Goal: Complete application form: Complete application form

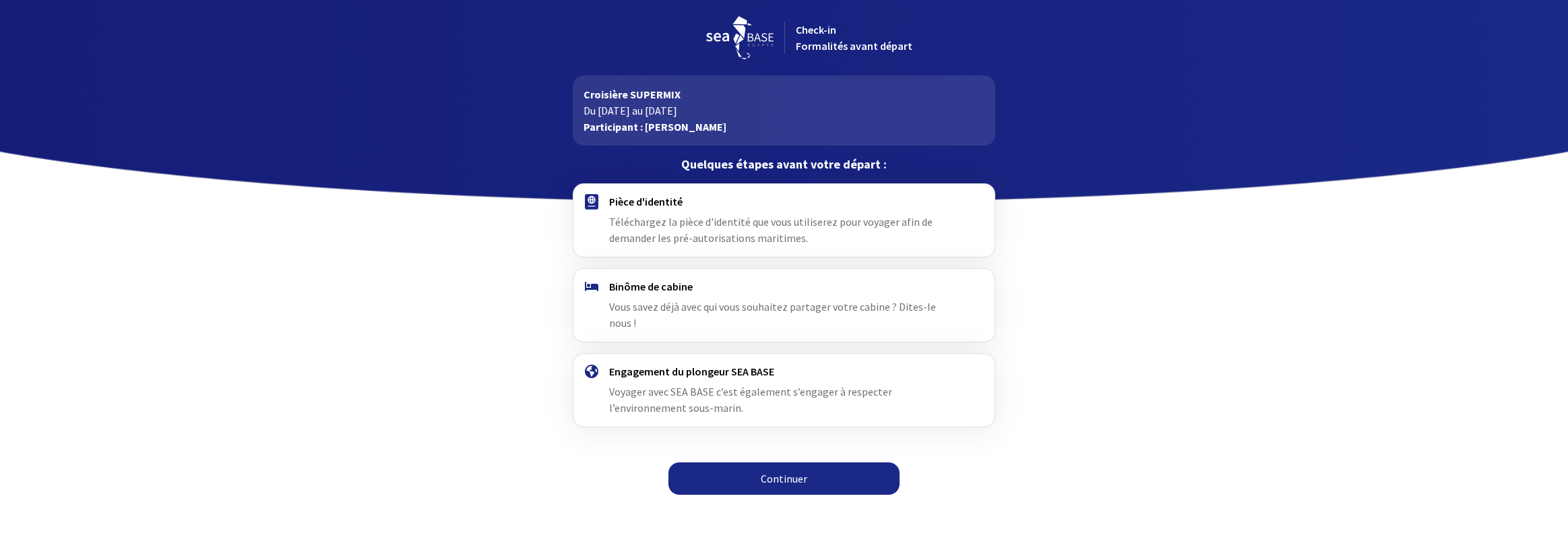
click at [656, 222] on span "Téléchargez la pièce d'identité que vous utiliserez pour voyager afin de demand…" at bounding box center [770, 229] width 323 height 29
click at [648, 201] on h4 "Pièce d'identité" at bounding box center [783, 202] width 350 height 14
click at [777, 462] on link "Continuer" at bounding box center [783, 478] width 231 height 32
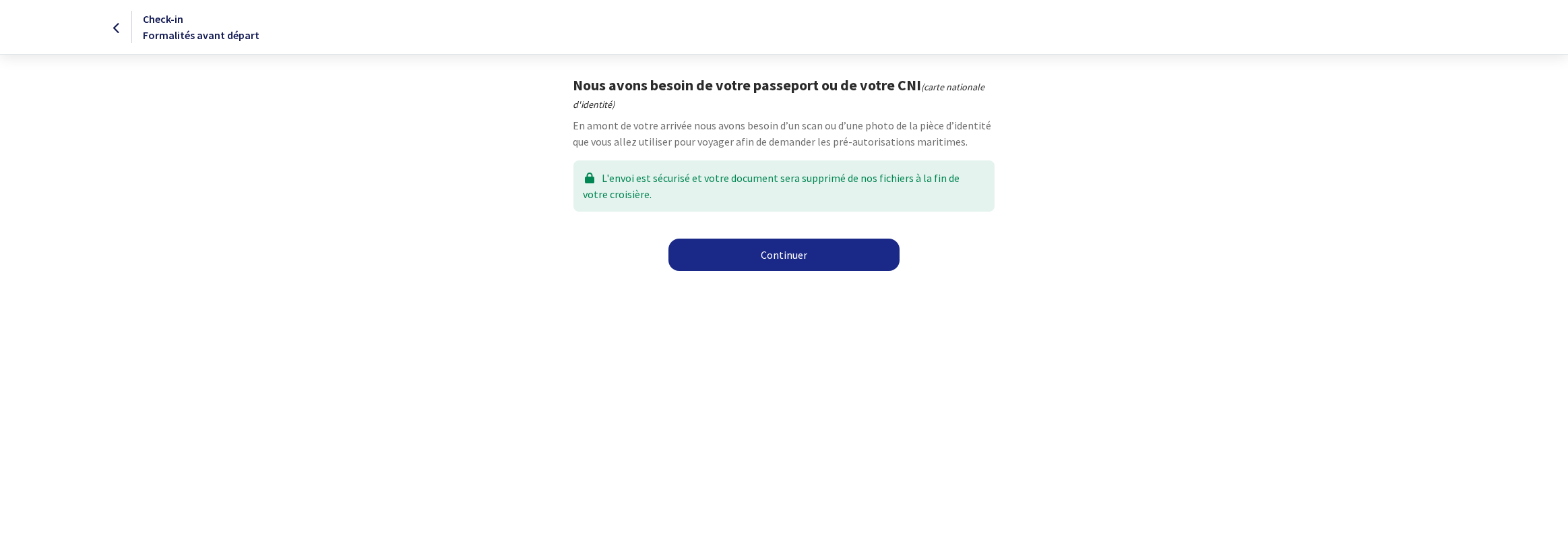
click at [687, 171] on div "L'envoi est sécurisé et votre document sera supprimé de nos fichiers à la fin d…" at bounding box center [784, 185] width 421 height 51
drag, startPoint x: 690, startPoint y: 178, endPoint x: 684, endPoint y: 170, distance: 10.0
click at [691, 177] on div "L'envoi est sécurisé et votre document sera supprimé de nos fichiers à la fin d…" at bounding box center [784, 185] width 421 height 51
click at [776, 258] on link "Continuer" at bounding box center [783, 254] width 231 height 32
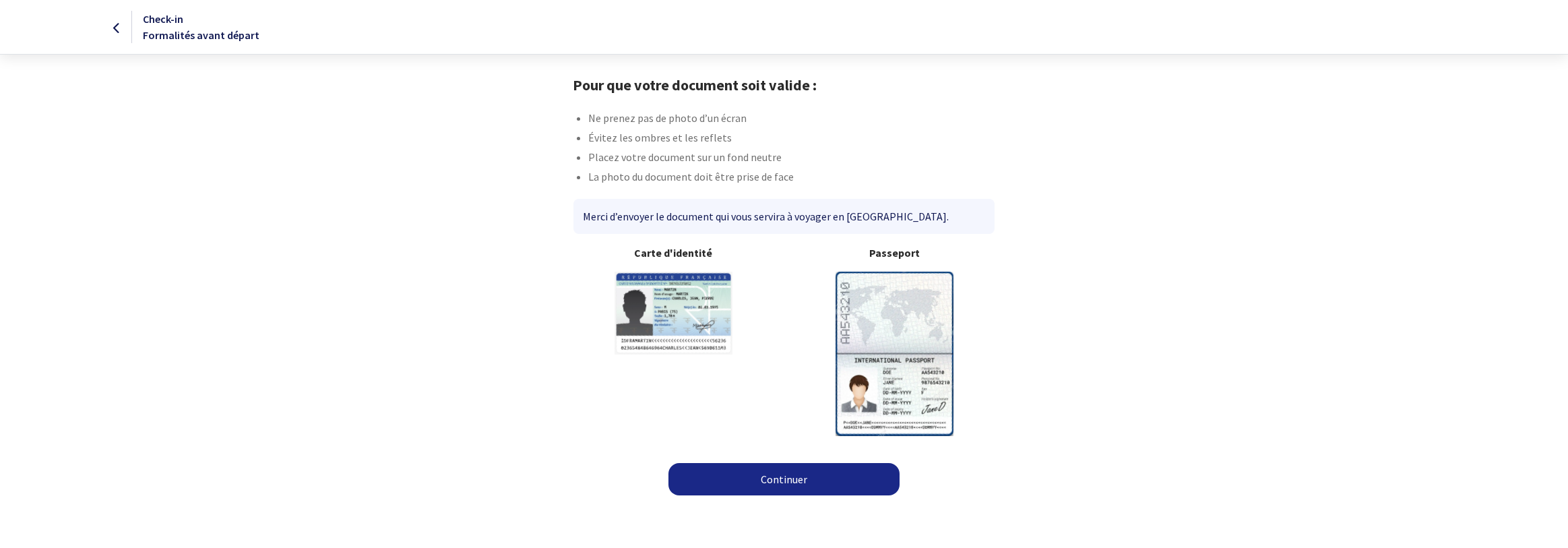
click at [789, 482] on link "Continuer" at bounding box center [783, 478] width 231 height 32
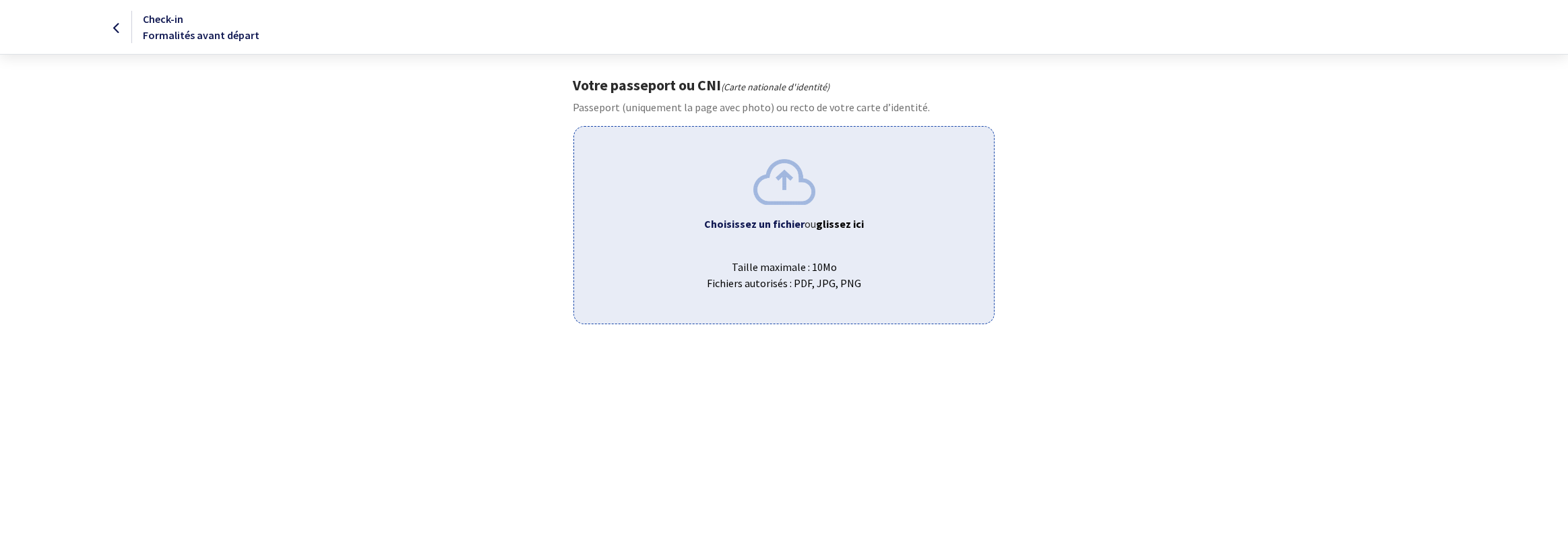
click at [760, 231] on div "Choisissez un fichier ou glissez ici Taille maximale : 10Mo Fichiers autorisés …" at bounding box center [784, 225] width 421 height 198
click at [806, 245] on div "Choisissez un fichier ou glissez ici Taille maximale : 10Mo Fichiers autorisés …" at bounding box center [784, 225] width 421 height 198
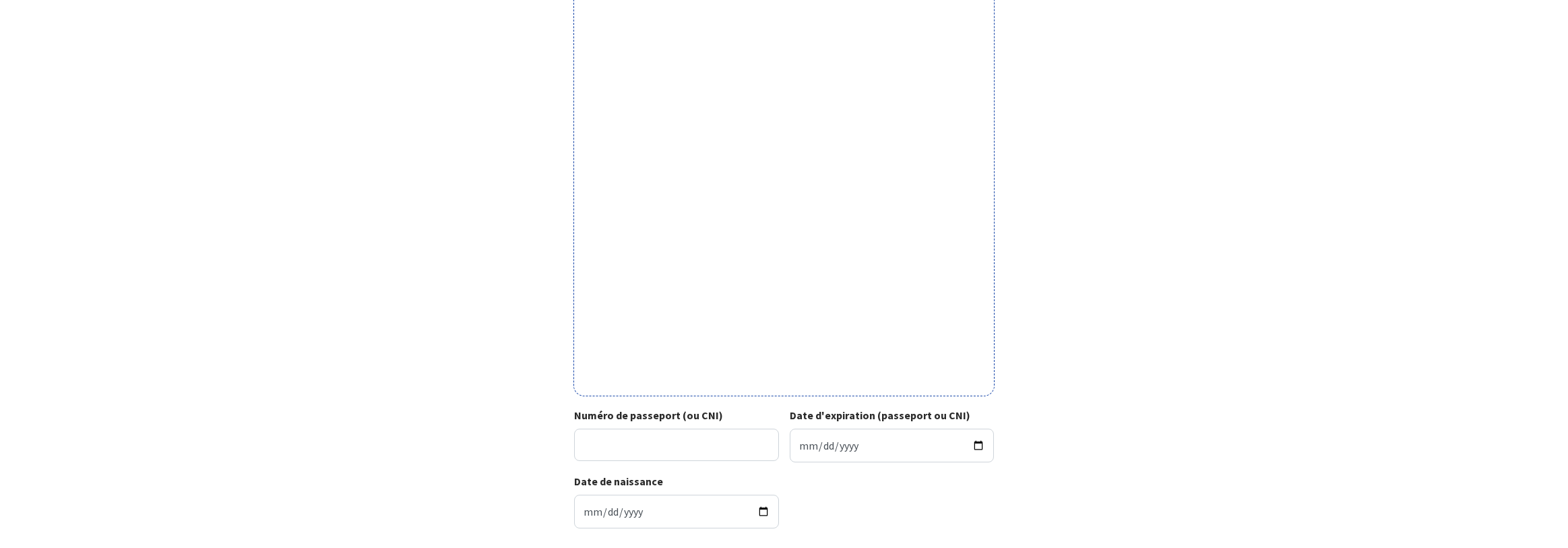
scroll to position [275, 0]
click at [633, 454] on input "Numéro de passeport (ou CNI)" at bounding box center [676, 444] width 205 height 32
click at [631, 436] on input "Numéro de passeport (ou CNI)" at bounding box center [676, 444] width 205 height 32
type input "23EC04173"
click at [861, 446] on input "Date d'expiration (passeport ou CNI)" at bounding box center [892, 444] width 205 height 33
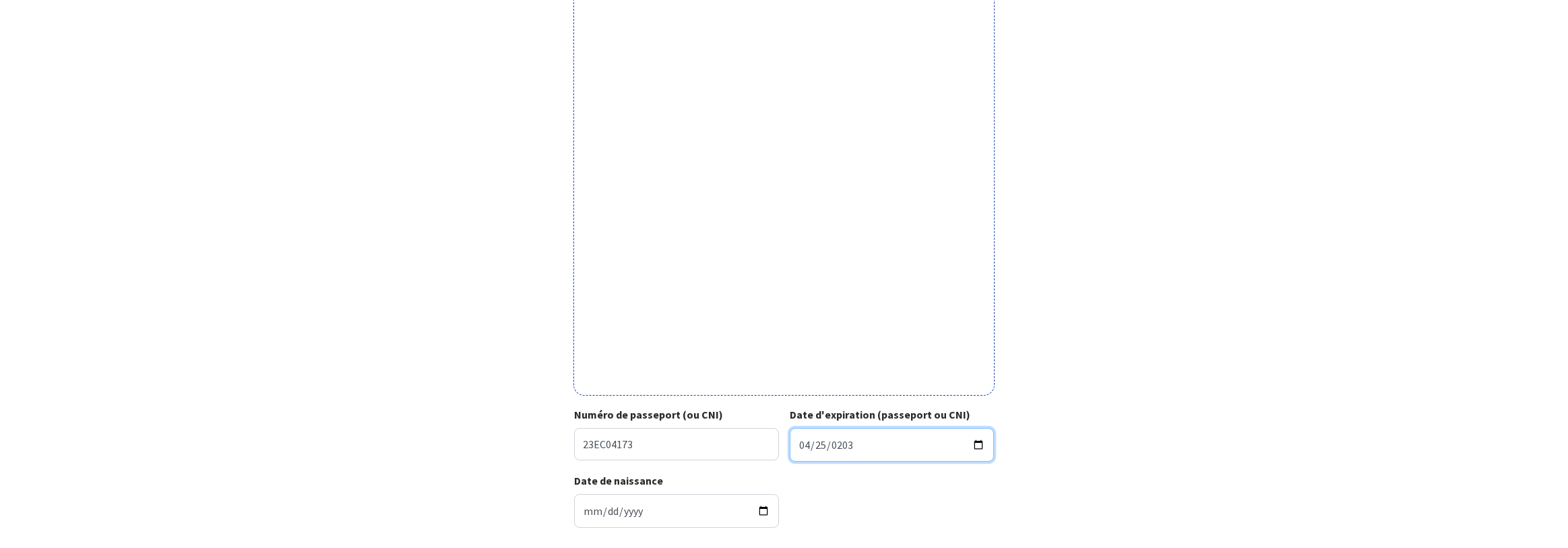
type input "2033-04-25"
click at [1055, 455] on div "Votre passeport ou CNI Passeport (uniquement la page avec photo) ou recto de vo…" at bounding box center [784, 169] width 762 height 737
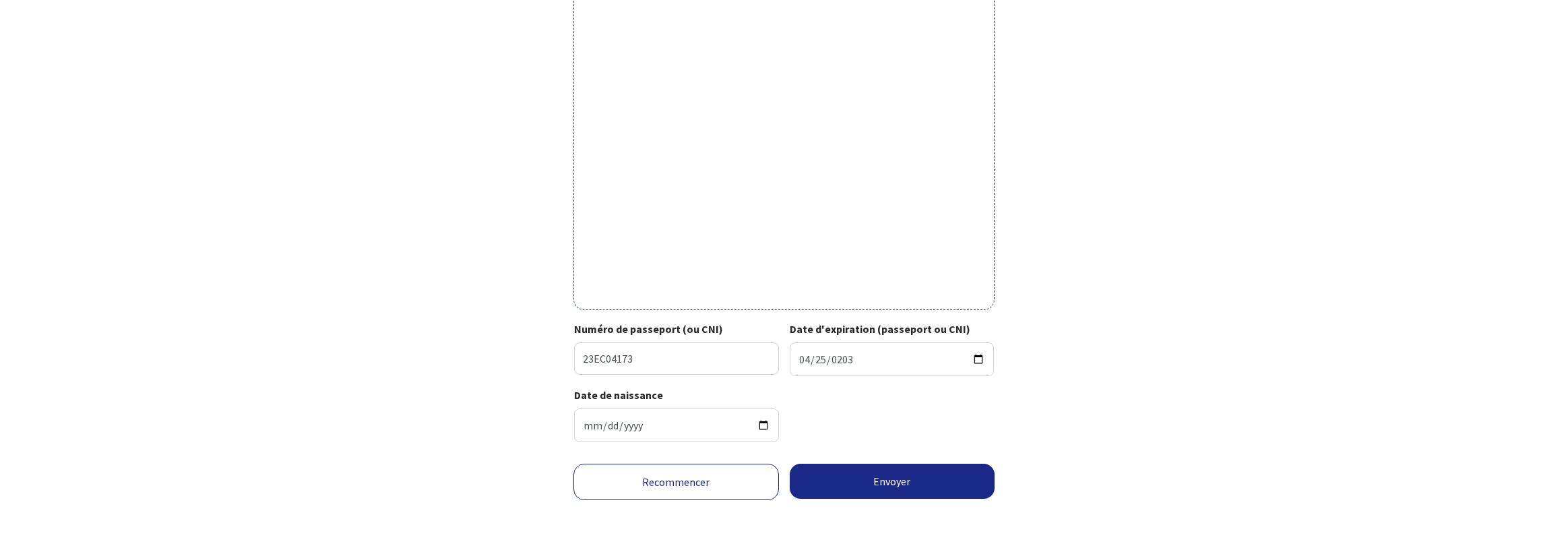
scroll to position [361, 0]
click at [906, 480] on button "Envoyer" at bounding box center [892, 480] width 205 height 35
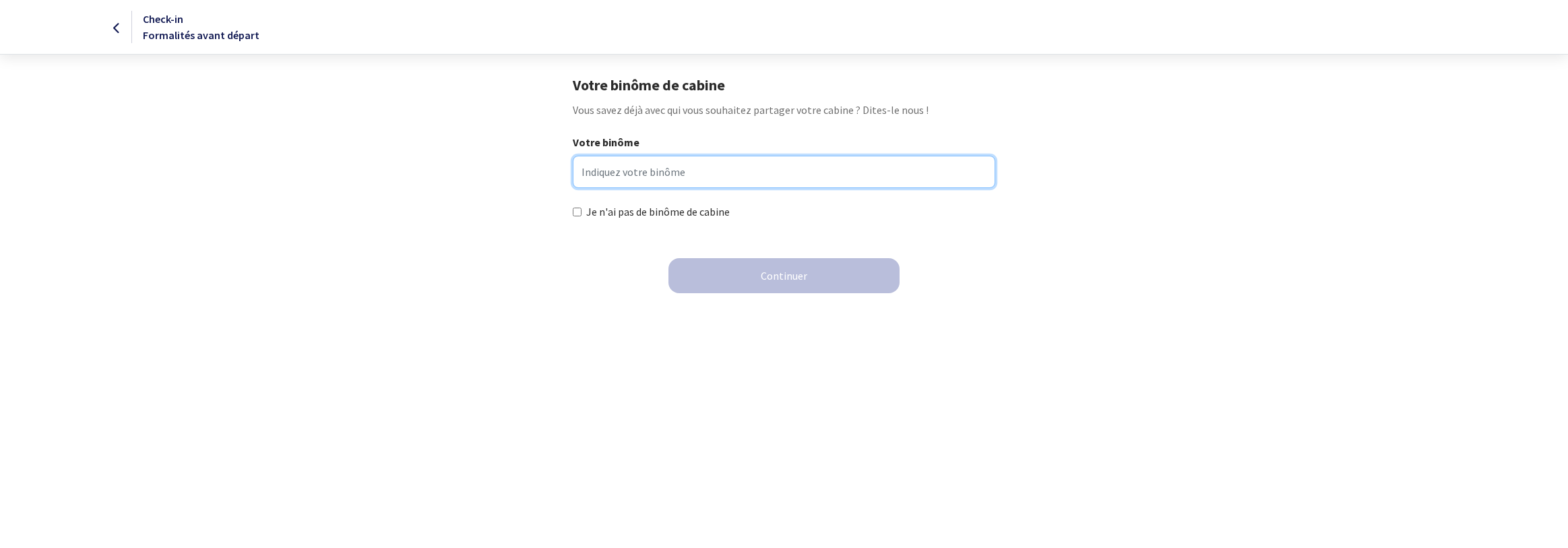
click at [592, 187] on input "Votre binôme" at bounding box center [784, 171] width 423 height 32
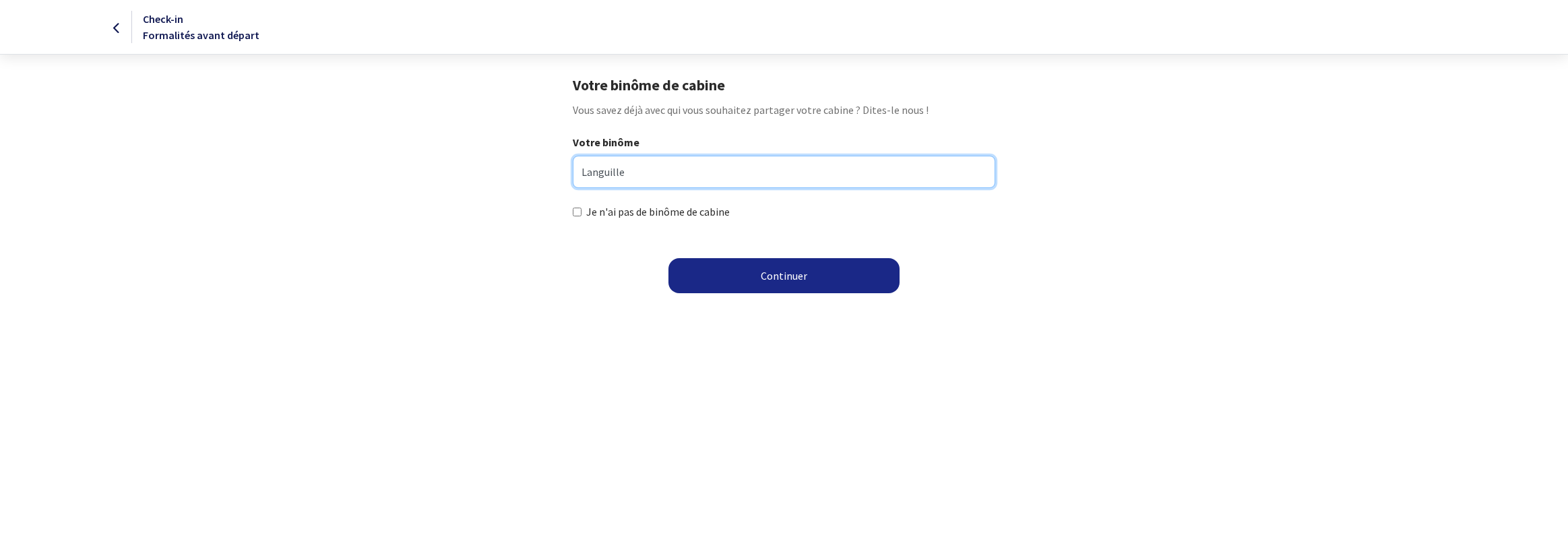
type input "Languille"
drag, startPoint x: 629, startPoint y: 169, endPoint x: 554, endPoint y: 166, distance: 75.1
click at [557, 166] on div "Votre binôme Languille Je n'ai pas de binôme de cabine" at bounding box center [784, 177] width 762 height 87
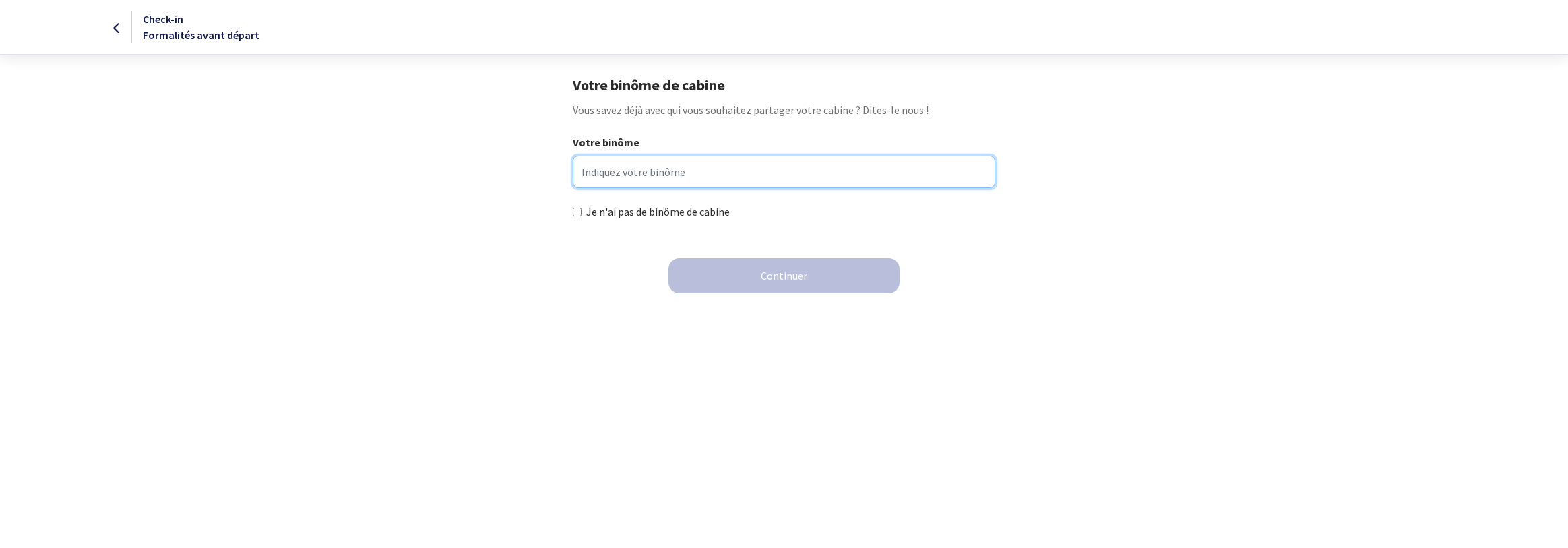
paste input "Emmanuel LANGUILLE"
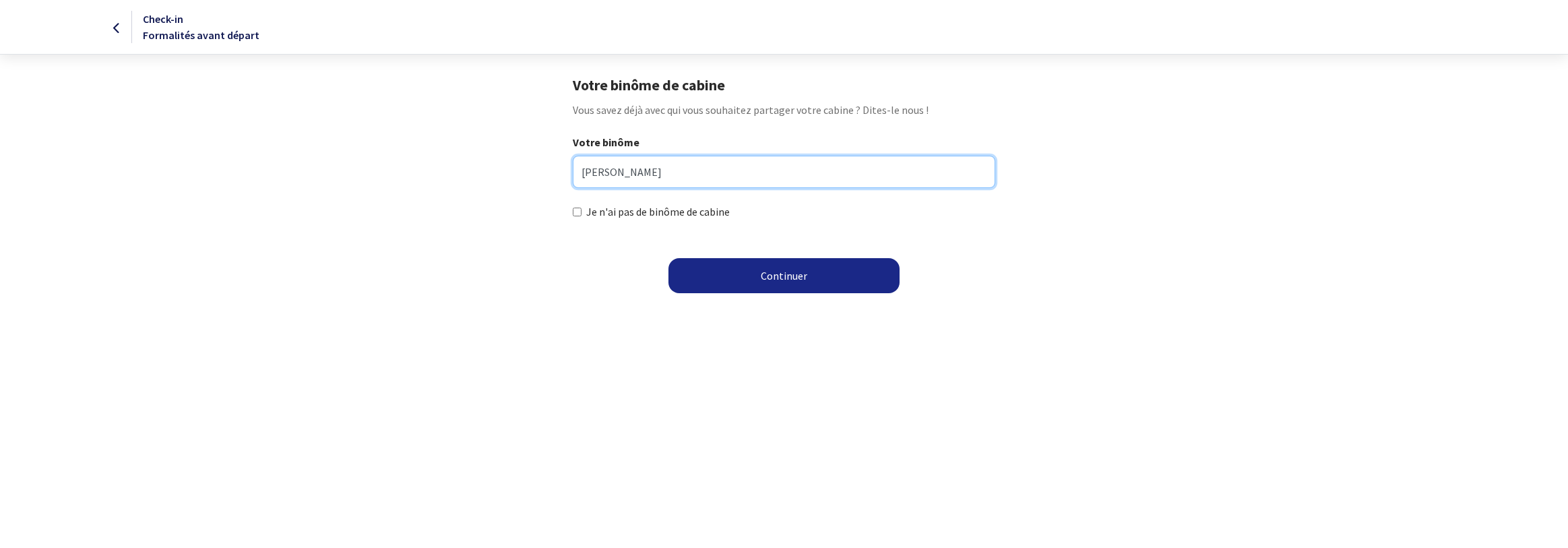
type input "Emmanuel LANGUILLE"
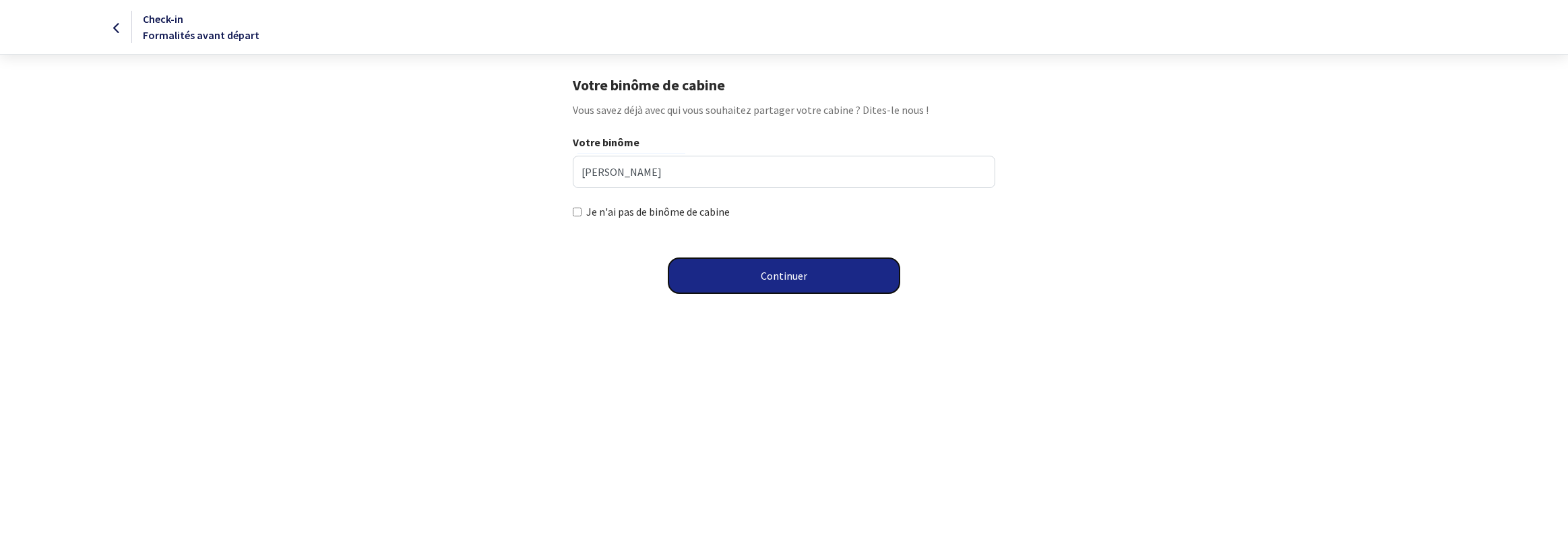
click at [800, 271] on button "Continuer" at bounding box center [783, 275] width 231 height 35
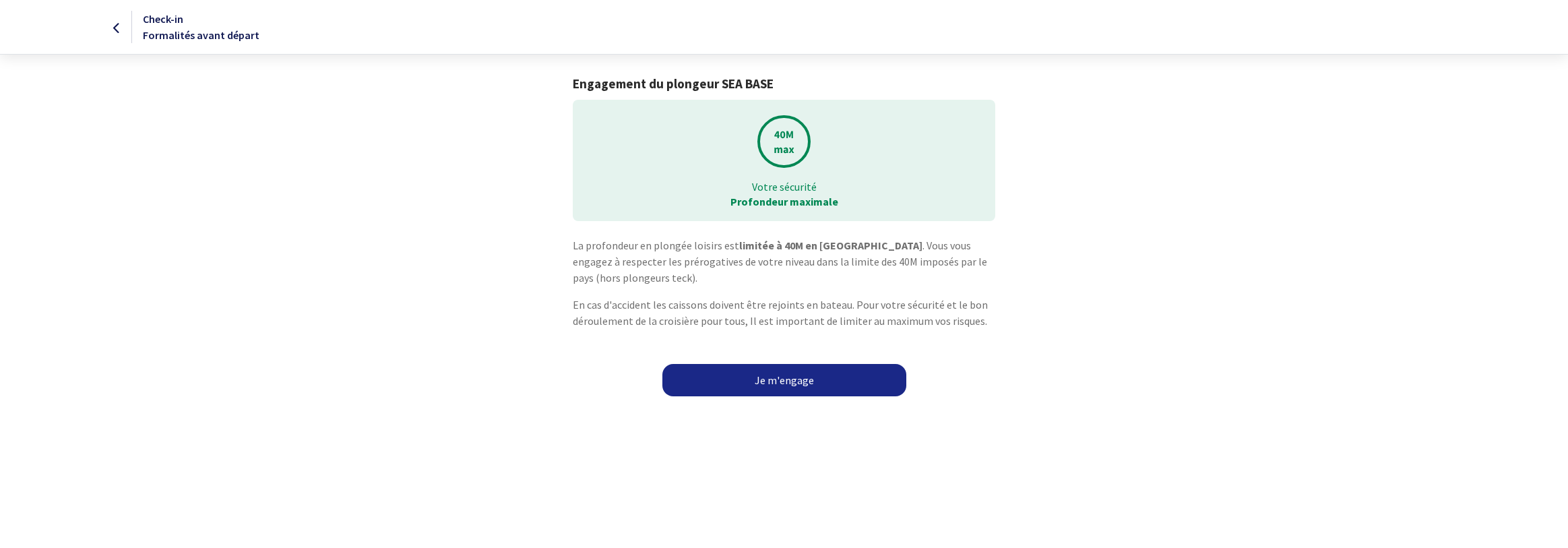
click at [784, 380] on link "Je m'engage" at bounding box center [785, 380] width 244 height 32
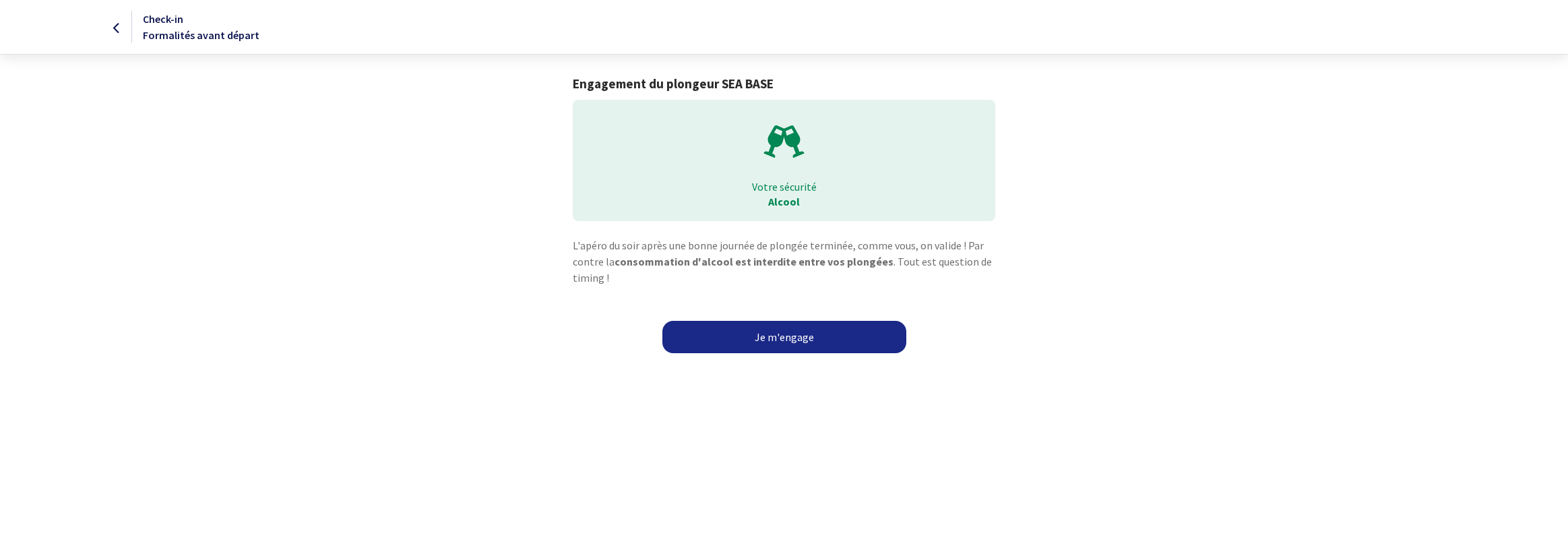
click at [783, 334] on link "Je m'engage" at bounding box center [785, 336] width 244 height 32
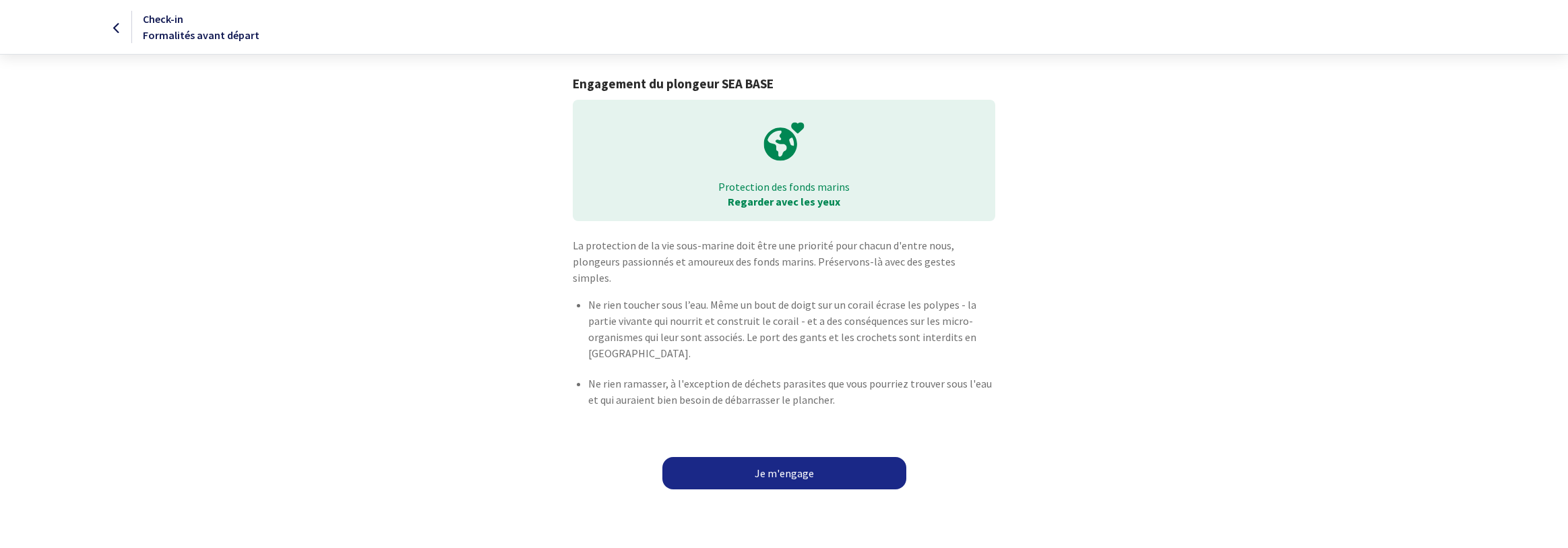
click at [785, 457] on link "Je m'engage" at bounding box center [785, 472] width 244 height 32
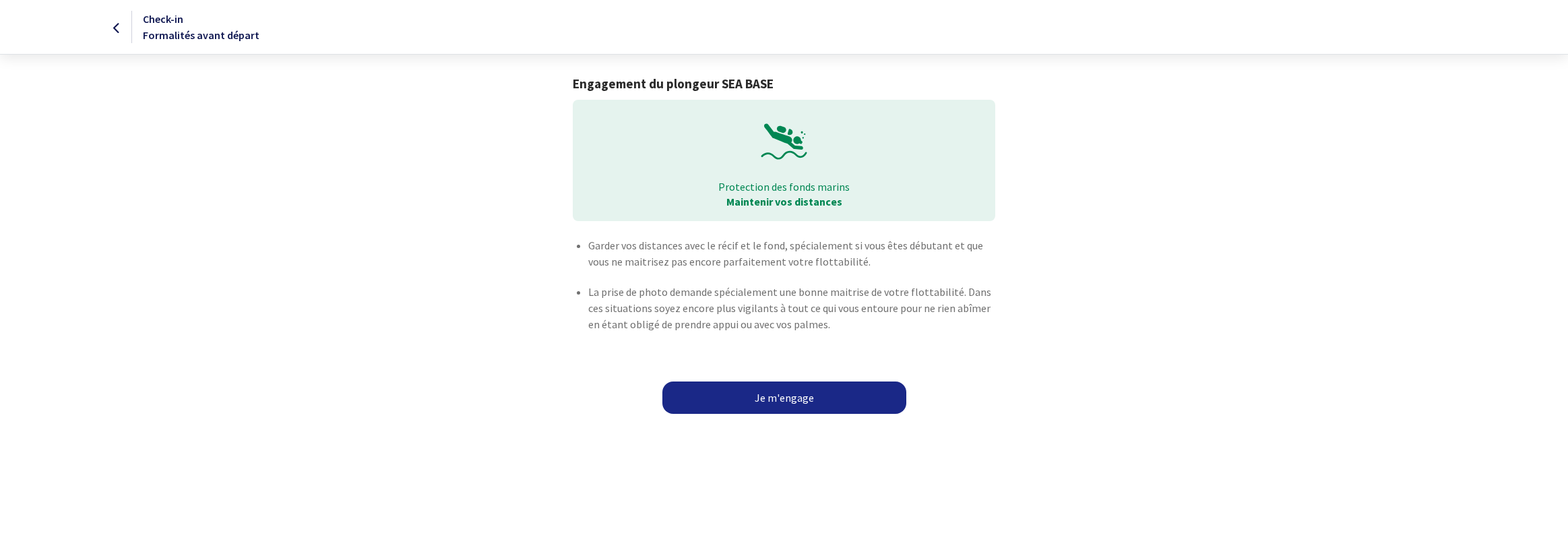
click at [785, 395] on link "Je m'engage" at bounding box center [785, 397] width 244 height 32
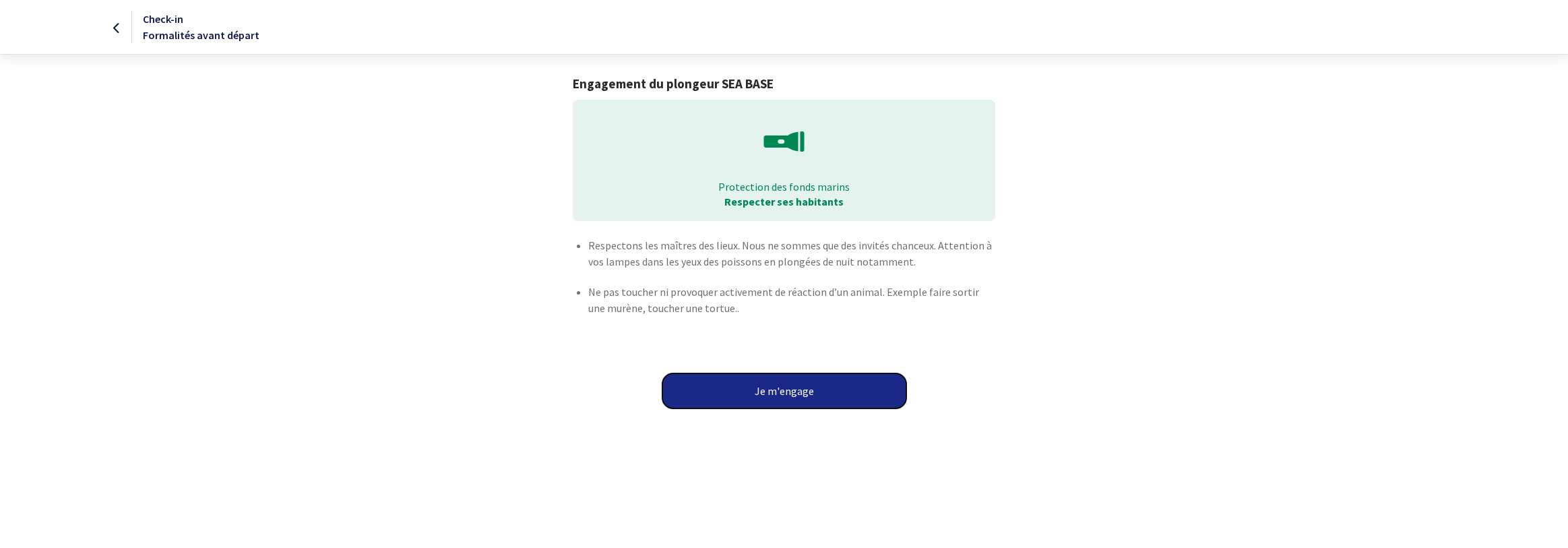
click at [794, 390] on button "Je m'engage" at bounding box center [785, 391] width 244 height 35
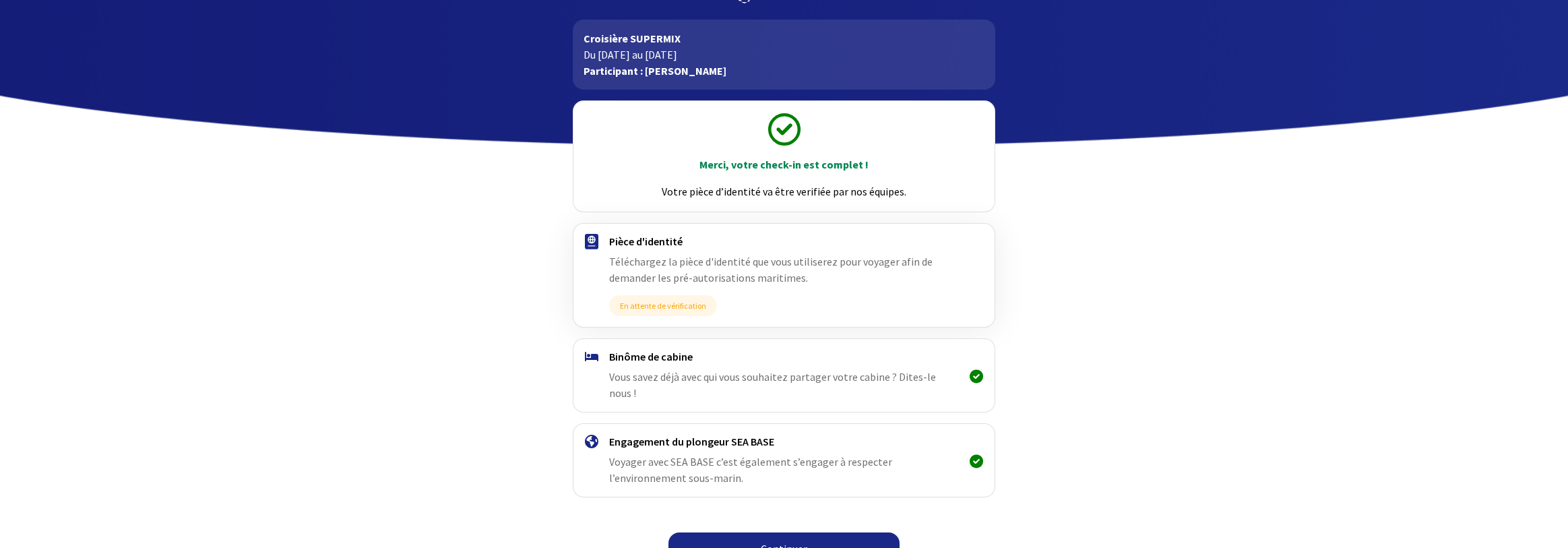
scroll to position [64, 0]
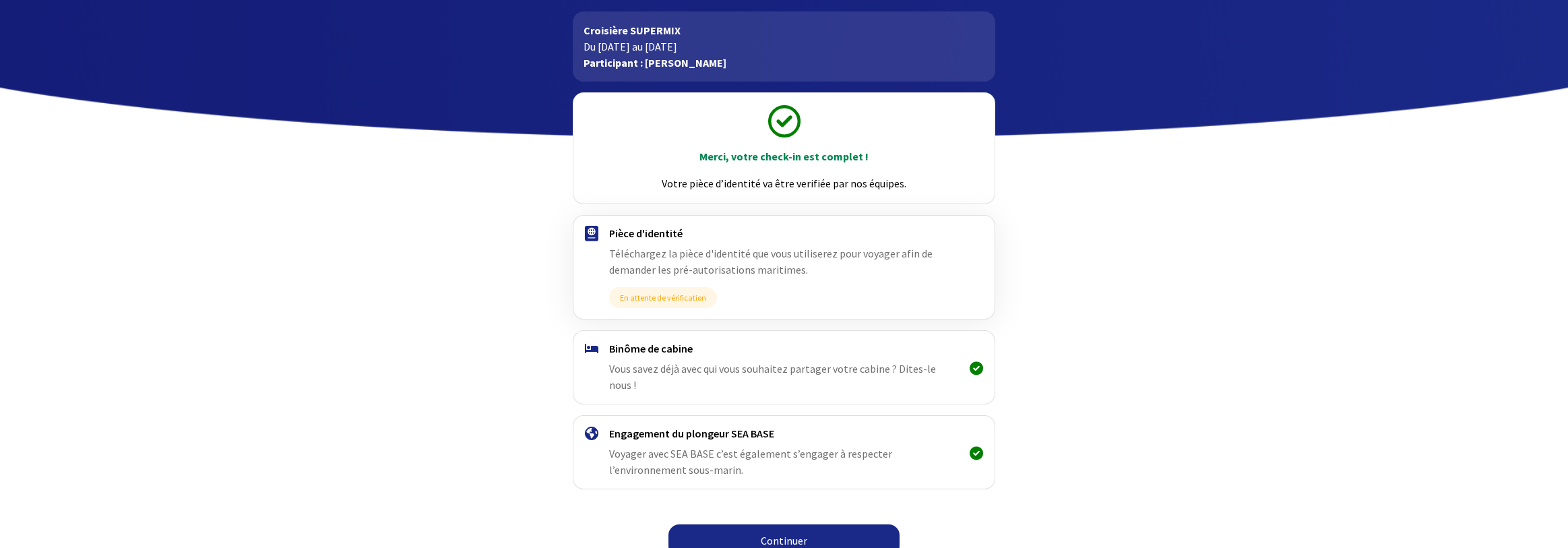
click at [794, 524] on link "Continuer" at bounding box center [783, 540] width 231 height 32
